Goal: Information Seeking & Learning: Learn about a topic

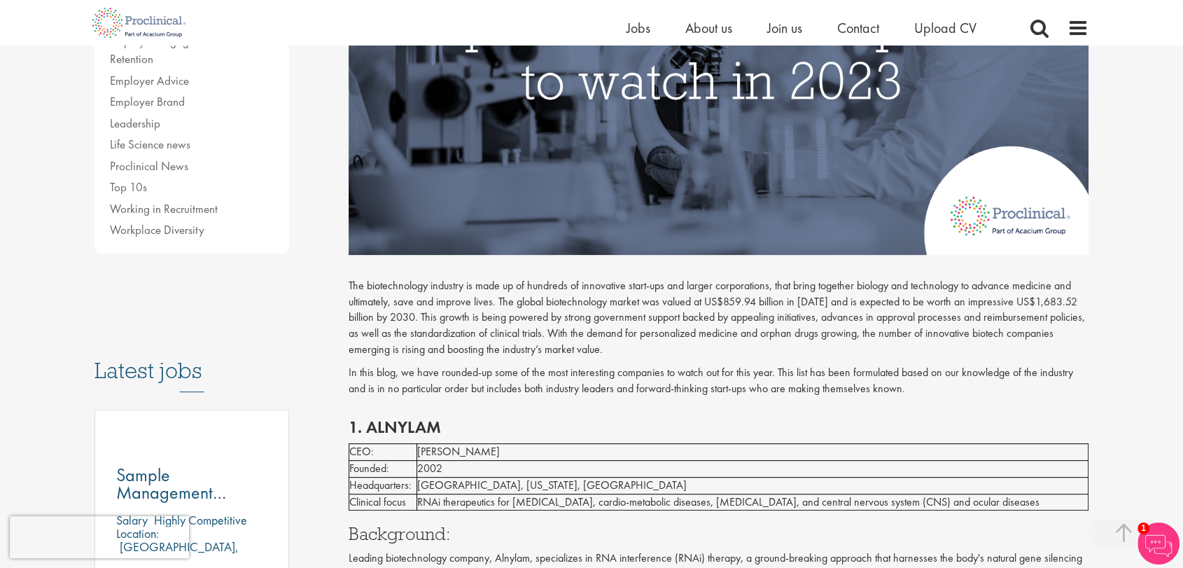
scroll to position [466, 0]
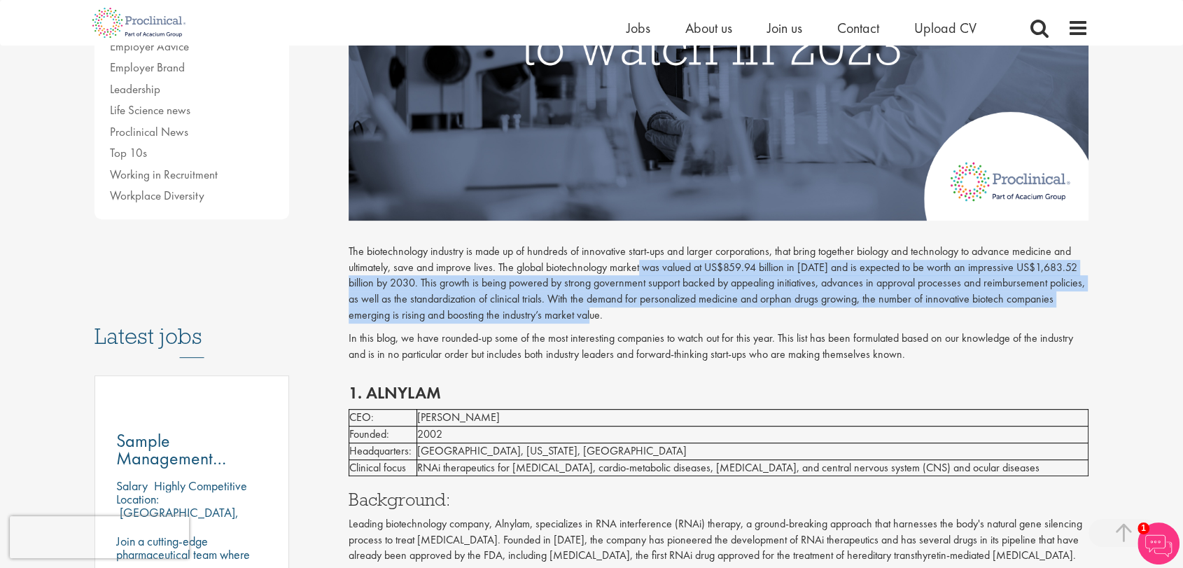
drag, startPoint x: 639, startPoint y: 271, endPoint x: 600, endPoint y: 309, distance: 54.5
click at [600, 309] on p "The biotechnology industry is made up of hundreds of innovative start-ups and l…" at bounding box center [719, 284] width 741 height 80
click at [601, 306] on p "The biotechnology industry is made up of hundreds of innovative start-ups and l…" at bounding box center [719, 284] width 741 height 80
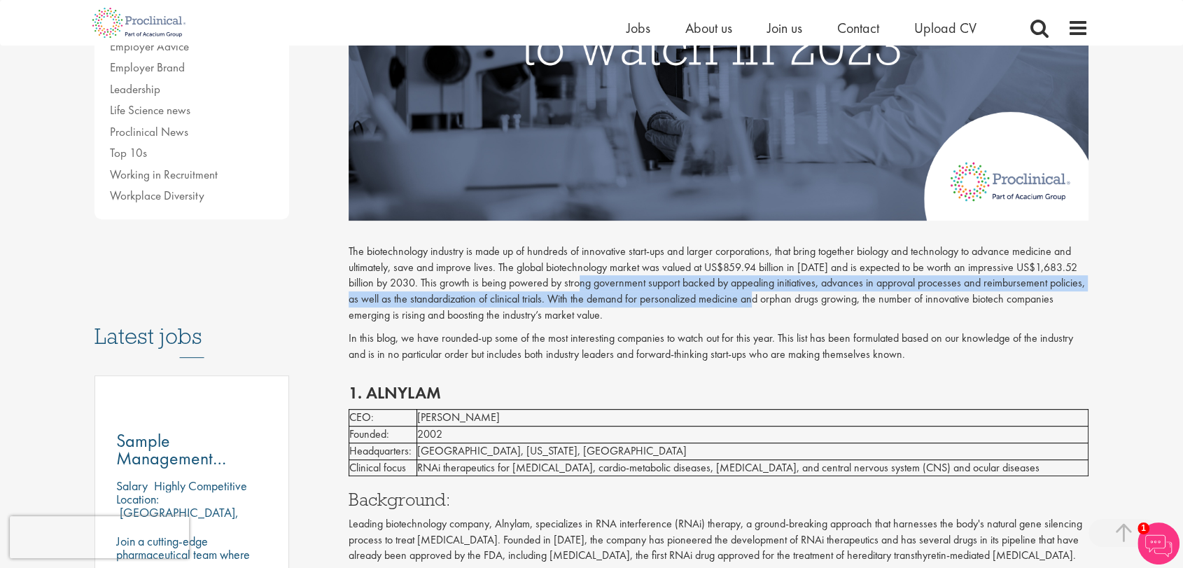
drag, startPoint x: 588, startPoint y: 286, endPoint x: 760, endPoint y: 295, distance: 171.8
click at [760, 295] on p "The biotechnology industry is made up of hundreds of innovative start-ups and l…" at bounding box center [719, 284] width 741 height 80
click at [759, 294] on p "The biotechnology industry is made up of hundreds of innovative start-ups and l…" at bounding box center [719, 284] width 741 height 80
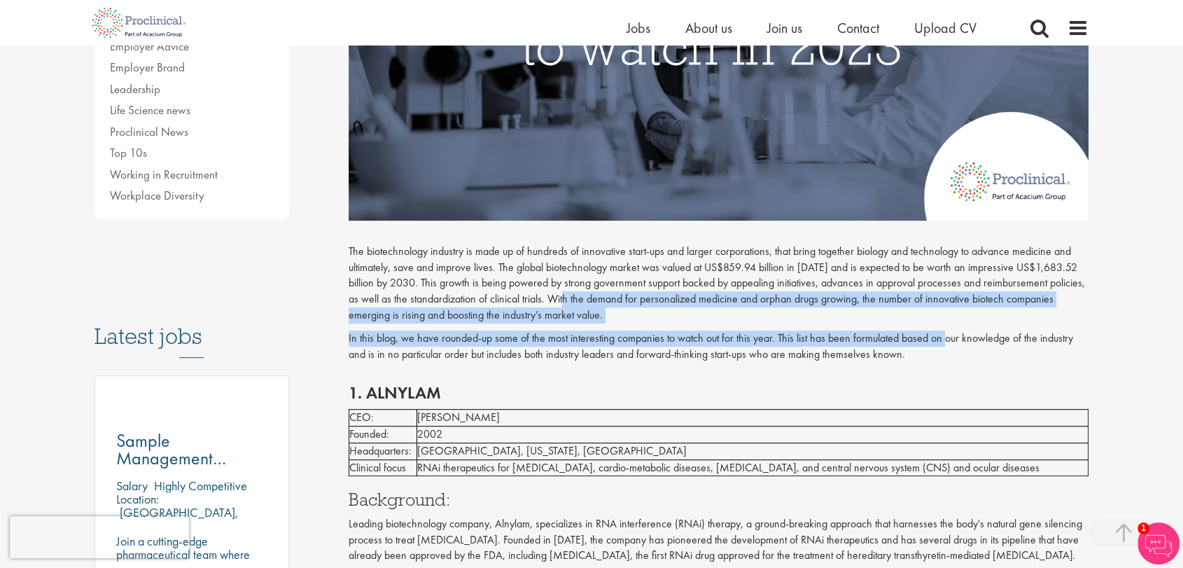
drag, startPoint x: 936, startPoint y: 345, endPoint x: 571, endPoint y: 305, distance: 367.0
click at [571, 305] on div "The biotechnology industry is made up of hundreds of innovative start-ups and l…" at bounding box center [719, 295] width 741 height 149
click at [571, 305] on p "The biotechnology industry is made up of hundreds of innovative start-ups and l…" at bounding box center [719, 284] width 741 height 80
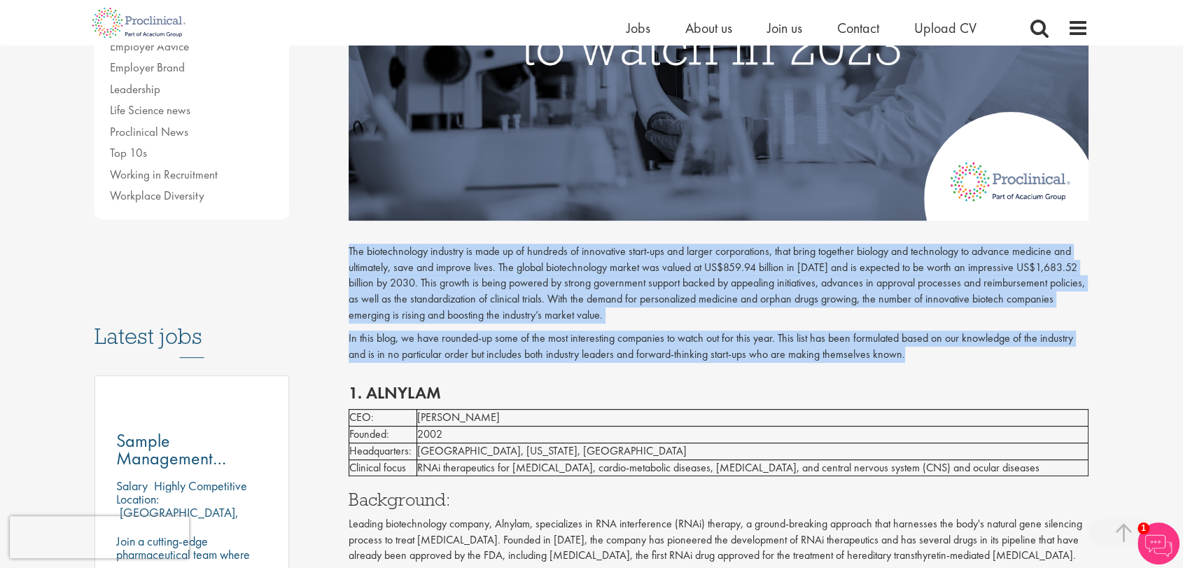
drag, startPoint x: 347, startPoint y: 252, endPoint x: 921, endPoint y: 349, distance: 582.3
copy div "The biotechnology industry is made up of hundreds of innovative start-ups and l…"
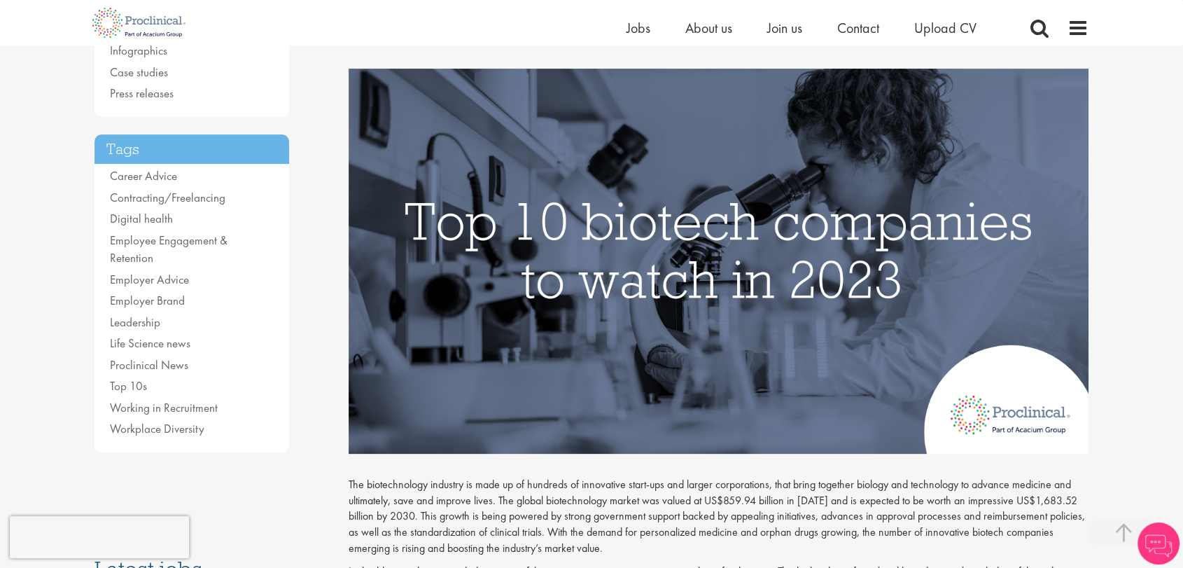
scroll to position [466, 0]
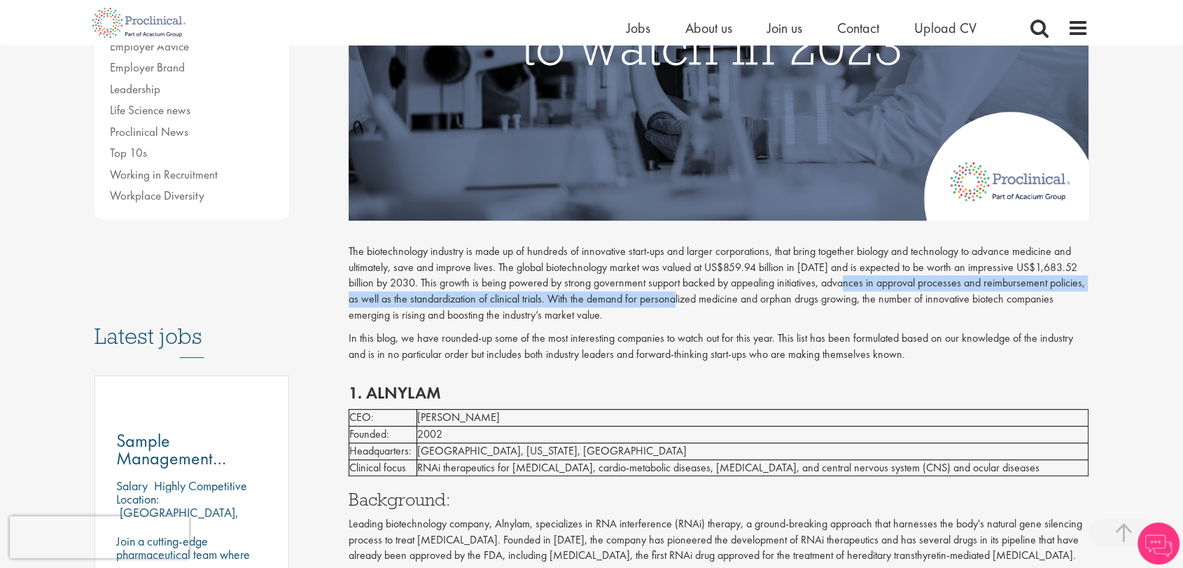
drag, startPoint x: 858, startPoint y: 281, endPoint x: 681, endPoint y: 293, distance: 176.9
click at [681, 293] on p "The biotechnology industry is made up of hundreds of innovative start-ups and l…" at bounding box center [719, 284] width 741 height 80
